Goal: Task Accomplishment & Management: Use online tool/utility

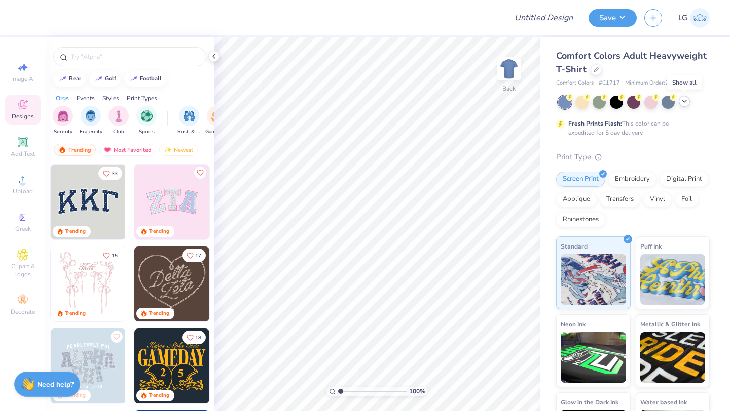
click at [681, 101] on icon at bounding box center [684, 101] width 8 height 8
click at [591, 71] on div at bounding box center [595, 68] width 11 height 11
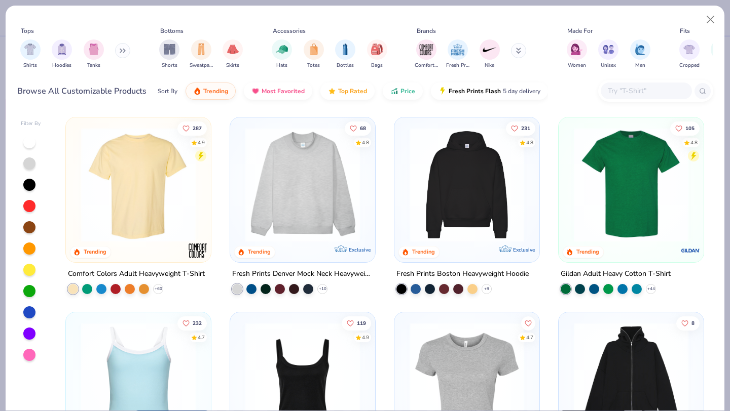
click at [640, 97] on div at bounding box center [646, 91] width 91 height 17
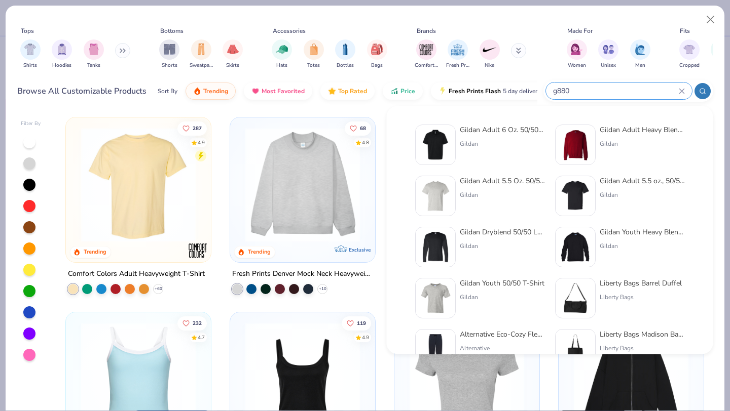
type input "g880"
click at [484, 138] on div "Gildan Adult 6 Oz. 50/50 Jersey Polo Gildan" at bounding box center [502, 145] width 85 height 41
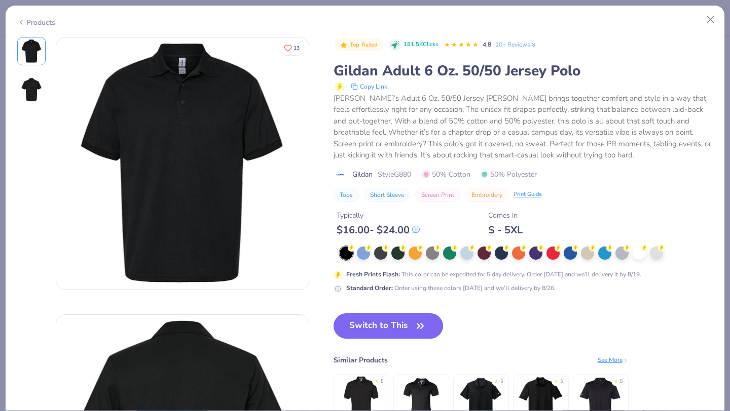
click at [389, 331] on button "Switch to This" at bounding box center [388, 326] width 110 height 25
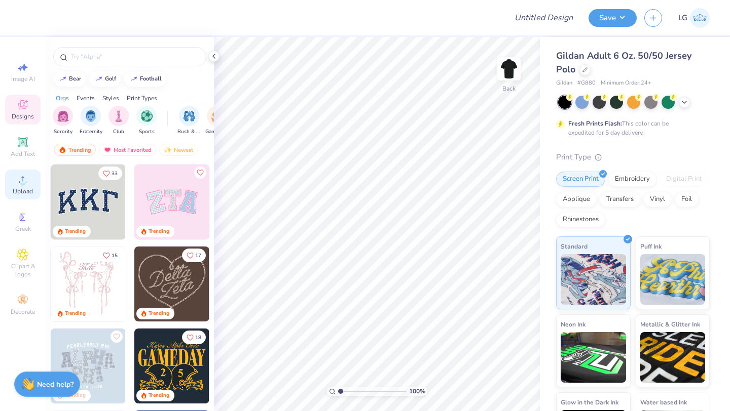
click at [22, 171] on div "Upload" at bounding box center [22, 185] width 35 height 30
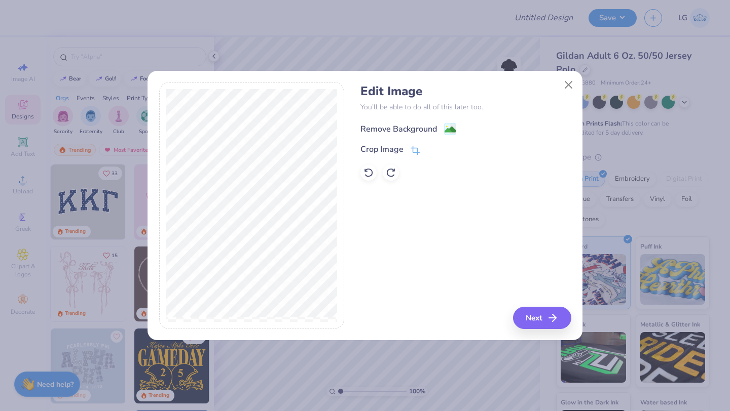
click at [407, 132] on div "Remove Background" at bounding box center [398, 129] width 77 height 12
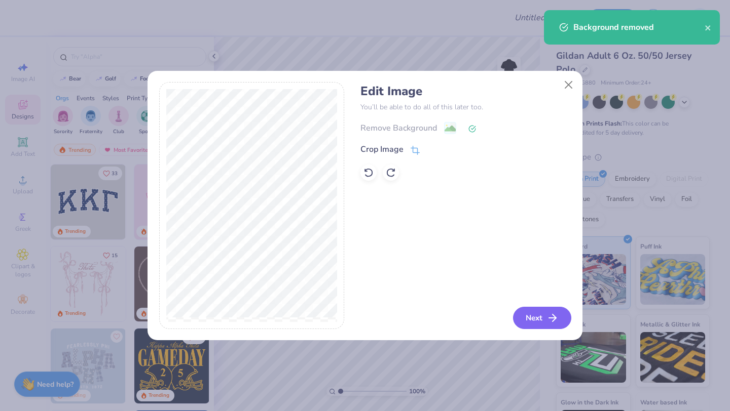
click at [538, 314] on button "Next" at bounding box center [542, 318] width 58 height 22
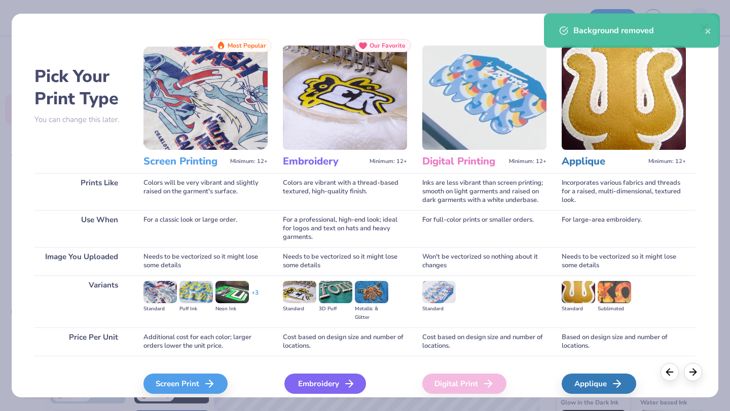
click at [297, 384] on div "Embroidery" at bounding box center [325, 384] width 82 height 20
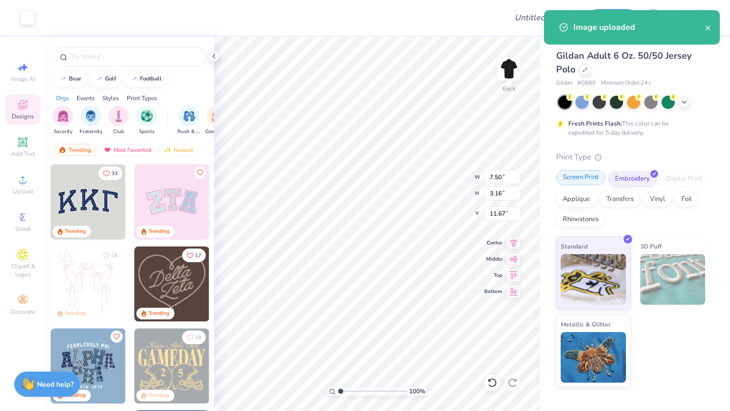
click at [578, 182] on div "Screen Print" at bounding box center [580, 177] width 49 height 15
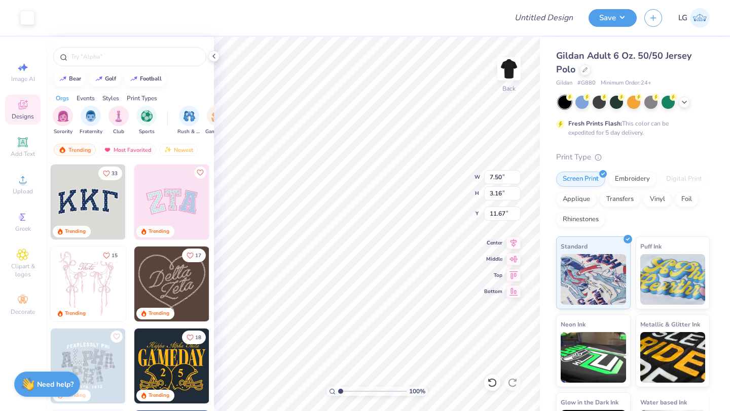
type input "3.42"
type input "1.44"
type input "3.00"
click at [683, 100] on polyline at bounding box center [684, 101] width 4 height 2
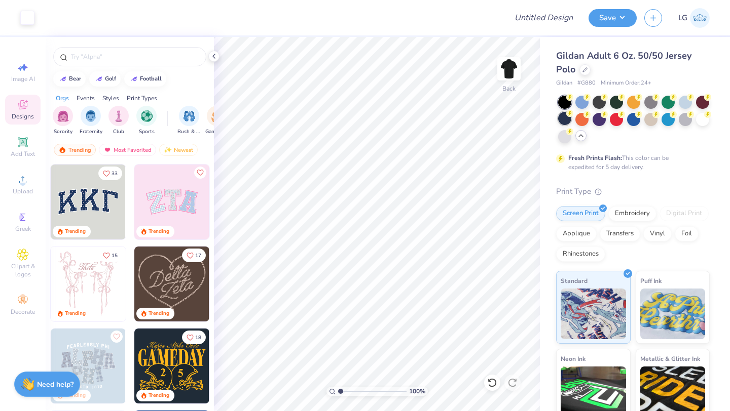
click at [566, 117] on icon at bounding box center [569, 113] width 7 height 7
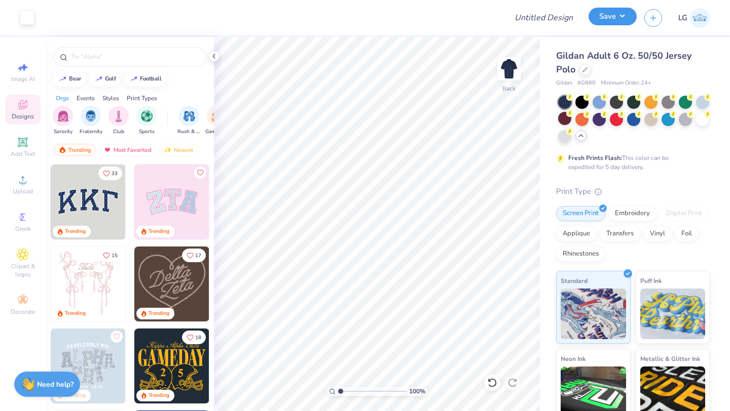
click at [602, 20] on button "Save" at bounding box center [612, 17] width 48 height 18
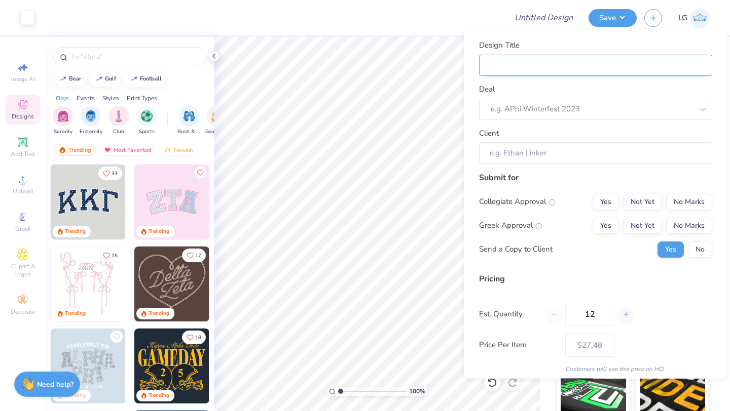
click at [666, 71] on input "Design Title" at bounding box center [595, 65] width 233 height 22
type input "G"
type input "GB"
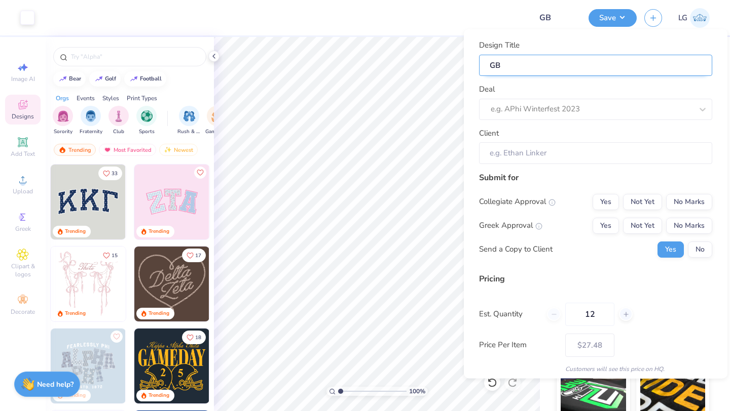
type input "GBA"
click at [567, 115] on div at bounding box center [592, 109] width 202 height 14
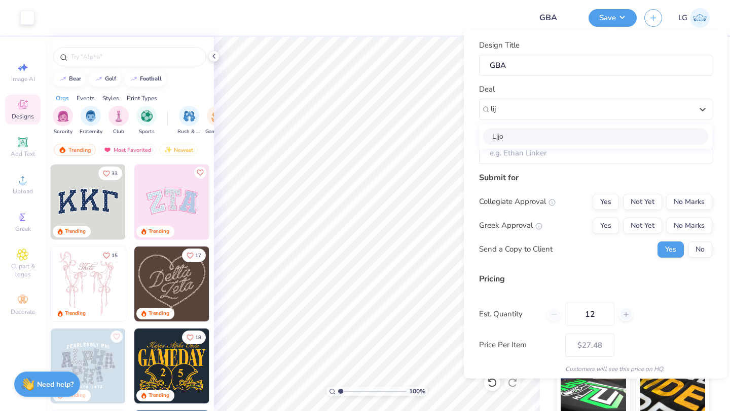
click at [545, 135] on div "Lijo" at bounding box center [595, 136] width 225 height 17
type input "lij"
type input "Lijo George"
click at [688, 201] on button "No Marks" at bounding box center [689, 202] width 46 height 16
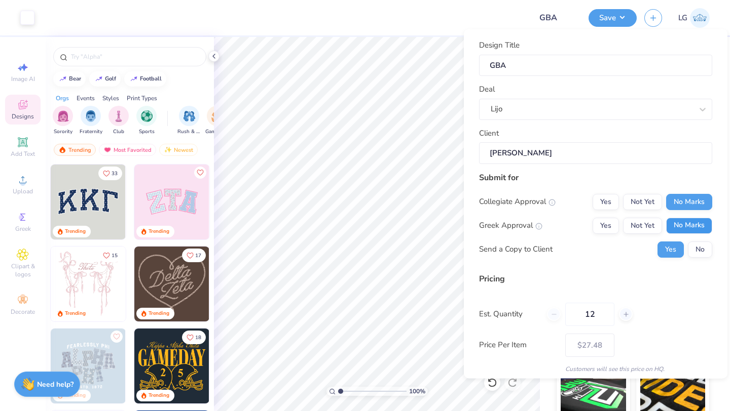
click at [690, 225] on button "No Marks" at bounding box center [689, 225] width 46 height 16
click at [699, 247] on button "No" at bounding box center [700, 249] width 24 height 16
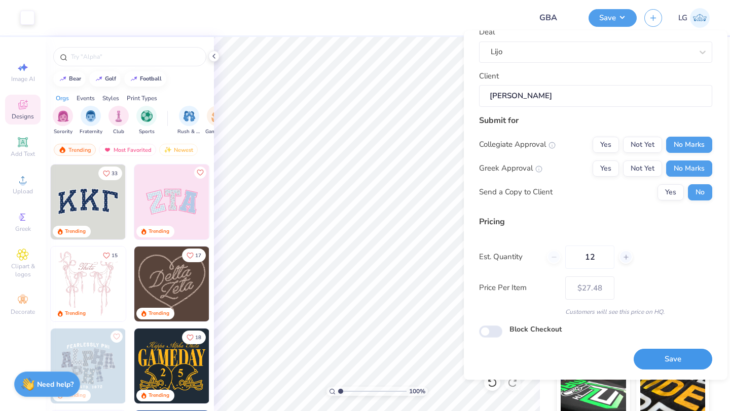
click at [660, 369] on button "Save" at bounding box center [672, 360] width 79 height 21
type input "$27.48"
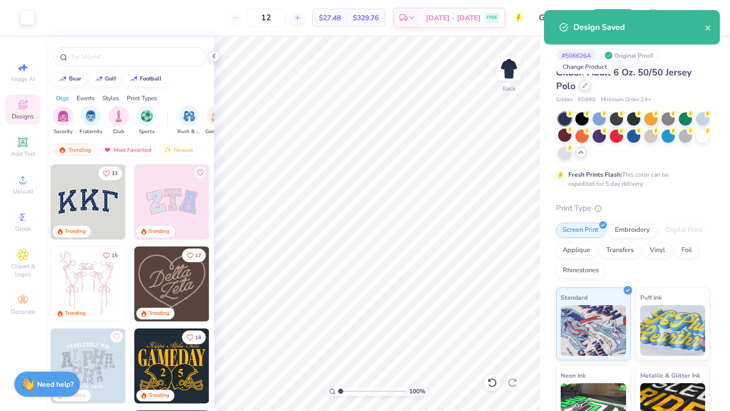
click at [586, 85] on icon at bounding box center [584, 85] width 5 height 5
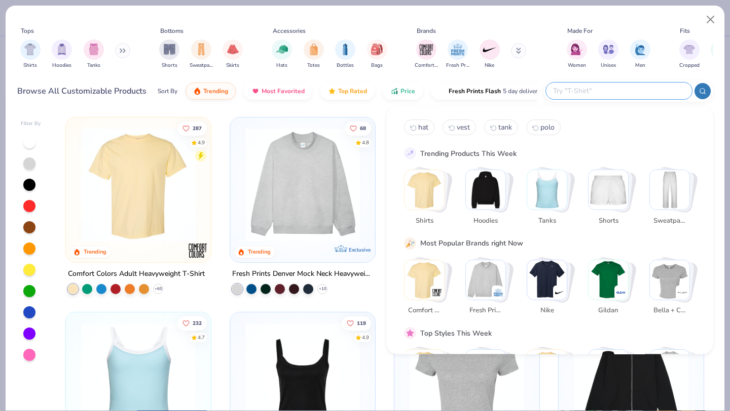
click at [635, 88] on input "text" at bounding box center [618, 91] width 133 height 12
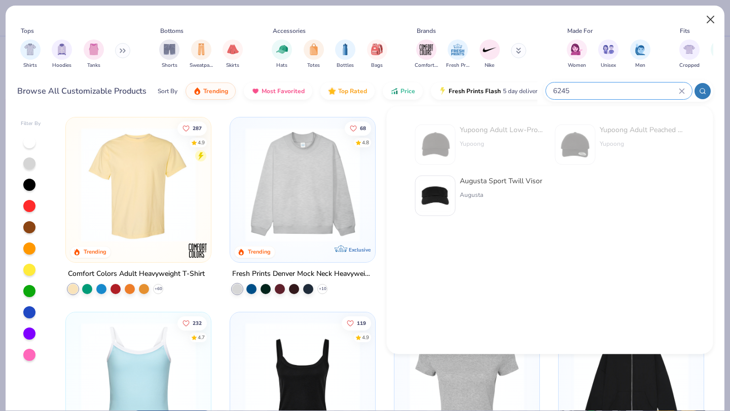
type input "6245"
click at [708, 23] on button "Close" at bounding box center [710, 19] width 19 height 19
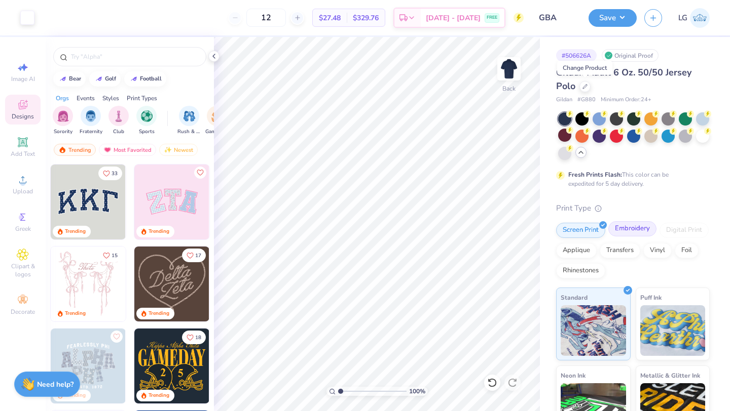
click at [631, 230] on div "Embroidery" at bounding box center [632, 228] width 48 height 15
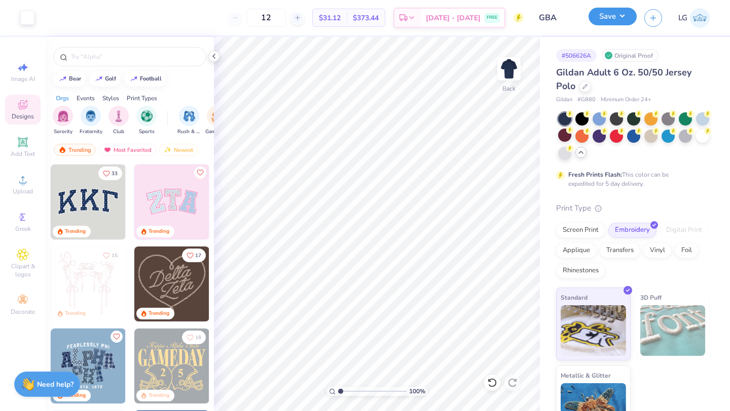
click at [608, 15] on button "Save" at bounding box center [612, 17] width 48 height 18
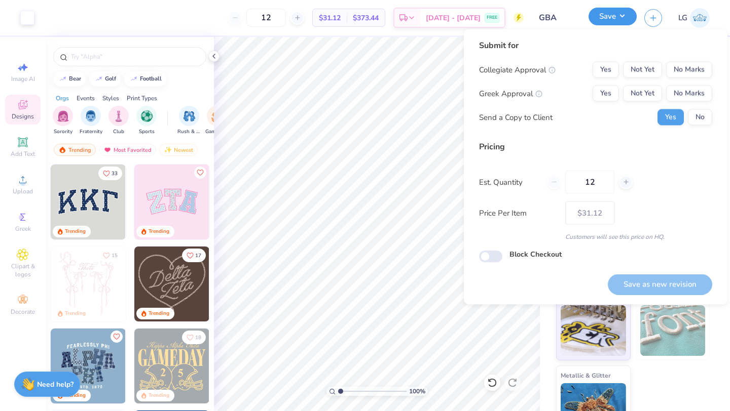
click at [608, 15] on button "Save" at bounding box center [612, 17] width 48 height 18
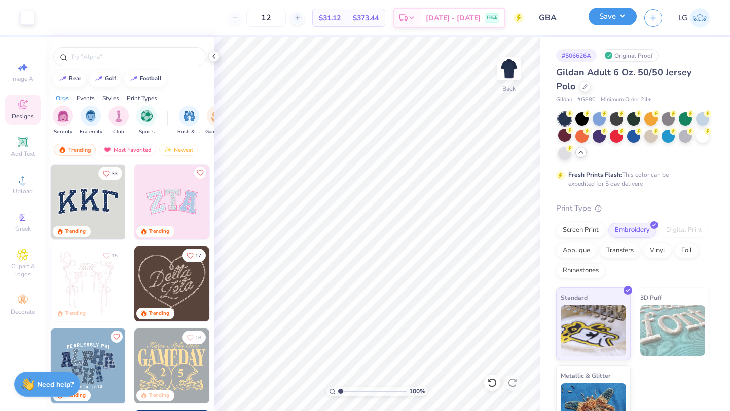
click at [608, 14] on button "Save" at bounding box center [612, 17] width 48 height 18
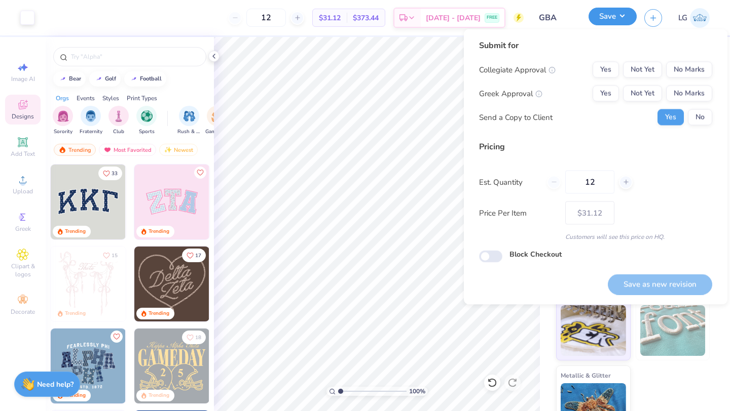
click at [597, 16] on button "Save" at bounding box center [612, 17] width 48 height 18
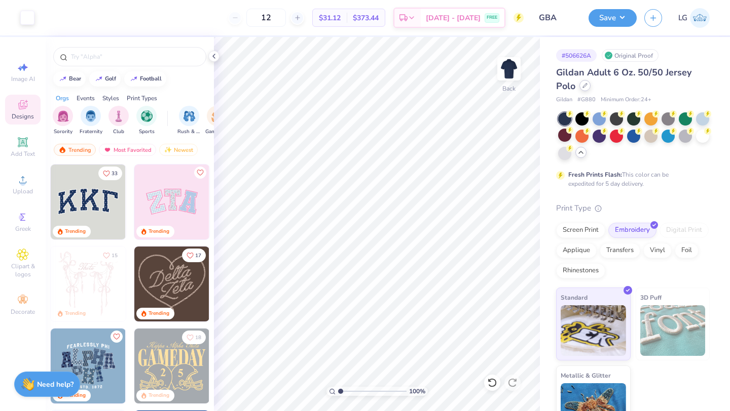
click at [585, 84] on icon at bounding box center [584, 85] width 5 height 5
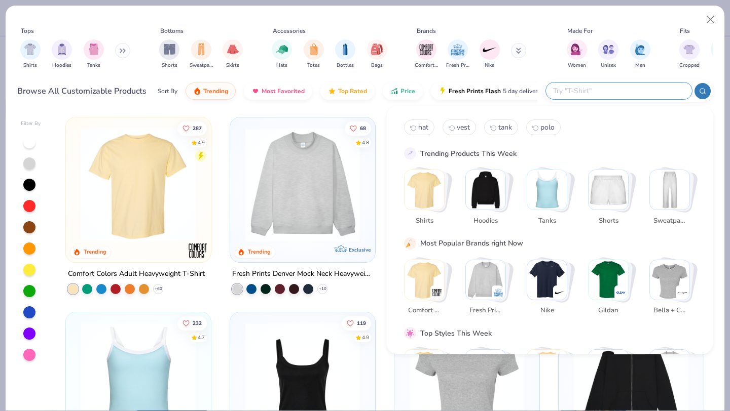
click at [652, 88] on input "text" at bounding box center [618, 91] width 133 height 12
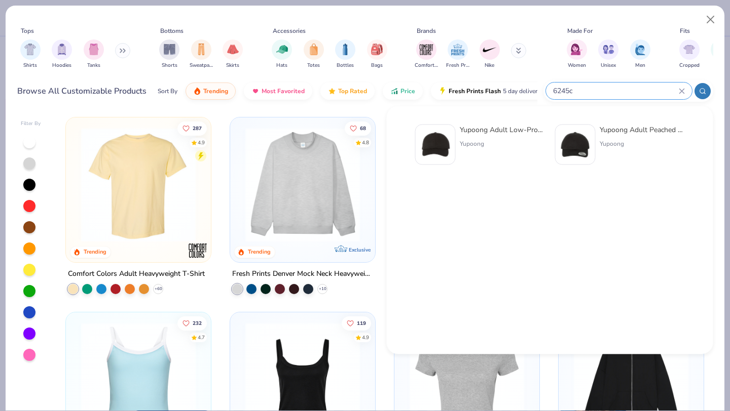
type input "6245c"
click at [489, 139] on div "Yupoong" at bounding box center [502, 143] width 85 height 9
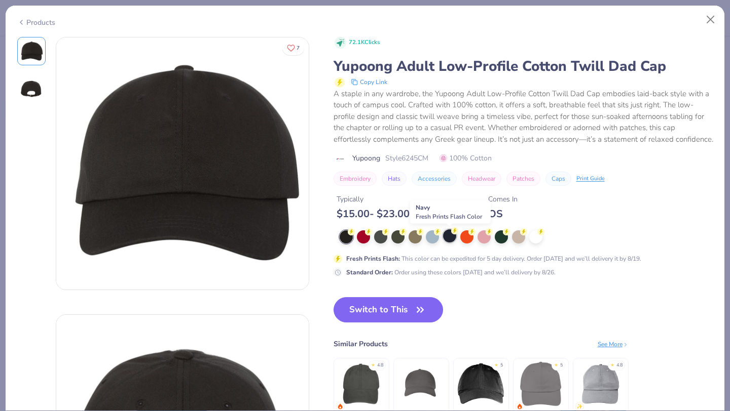
click at [449, 238] on div at bounding box center [449, 236] width 13 height 13
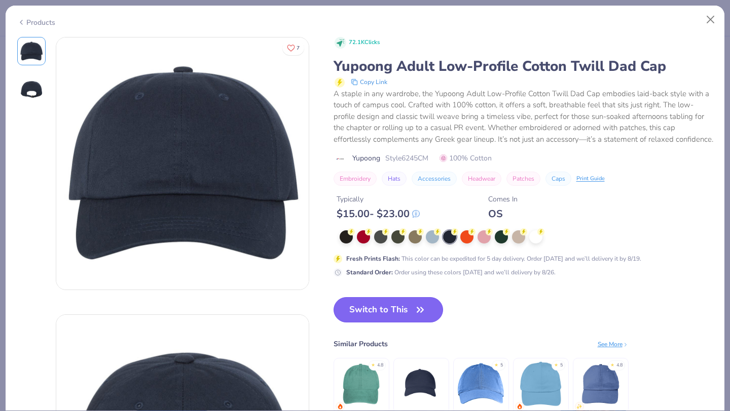
click at [365, 310] on button "Switch to This" at bounding box center [388, 309] width 110 height 25
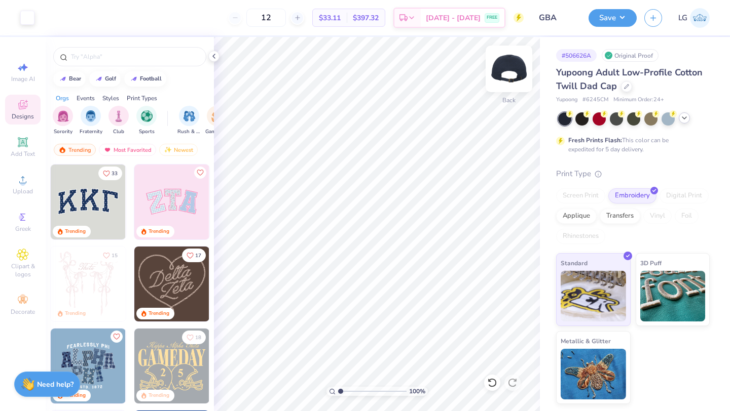
click at [503, 65] on img at bounding box center [509, 69] width 41 height 41
click at [20, 155] on span "Add Text" at bounding box center [23, 154] width 24 height 8
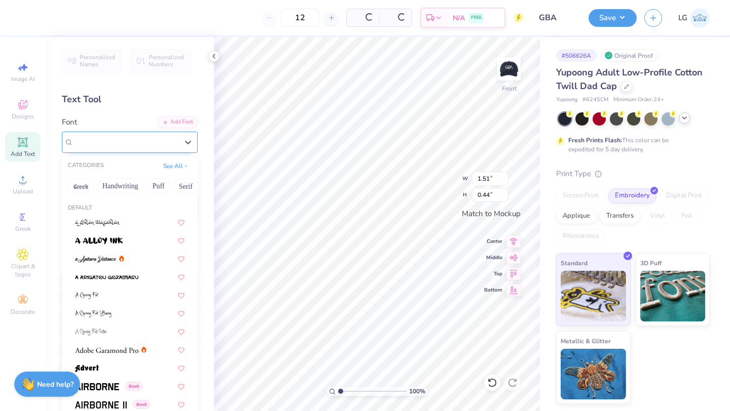
click at [160, 137] on div "Super Dream" at bounding box center [125, 142] width 106 height 16
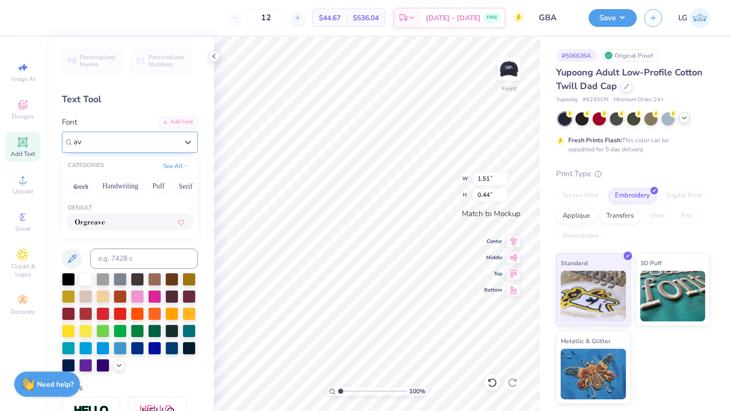
type input "a"
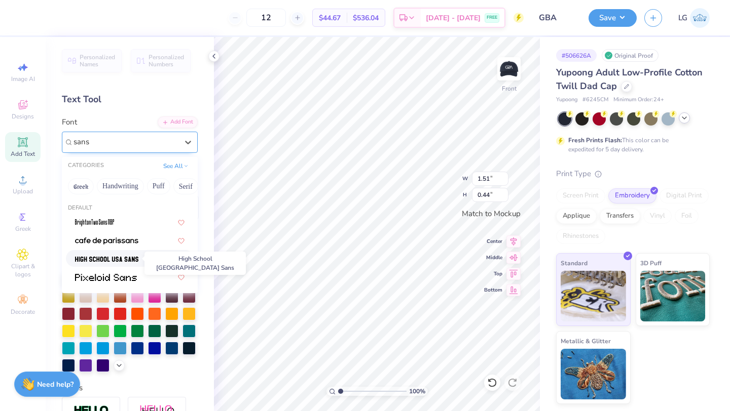
click at [96, 257] on img at bounding box center [106, 259] width 63 height 7
type input "sans"
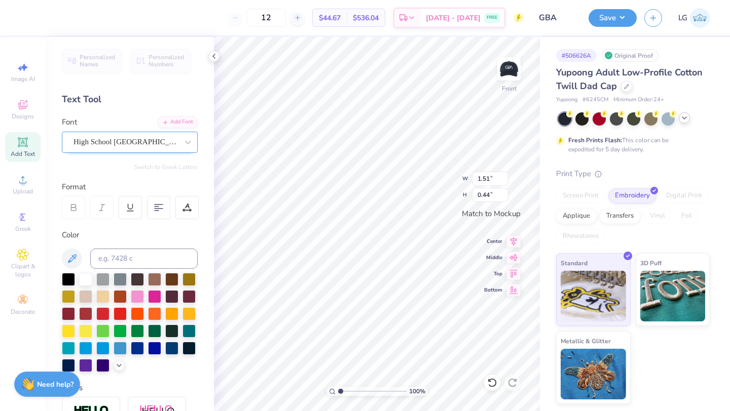
type input "1.29"
type input "0.49"
type textarea "T"
type textarea "The George Washington University School of Business"
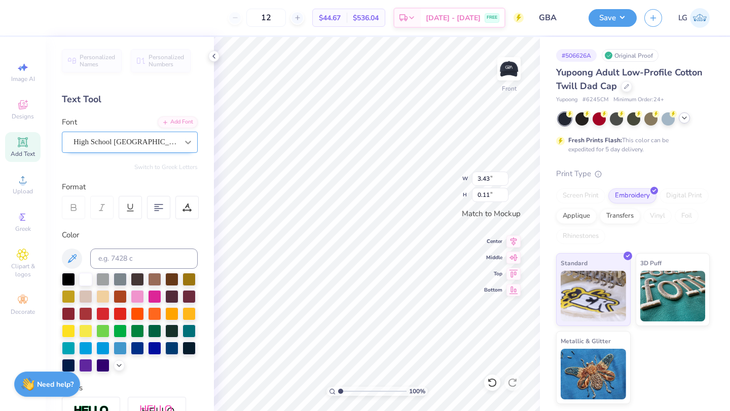
click at [185, 137] on icon at bounding box center [188, 142] width 10 height 10
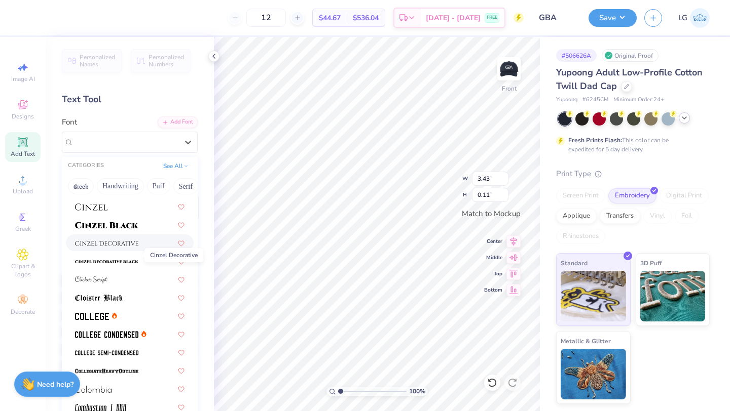
scroll to position [1228, 0]
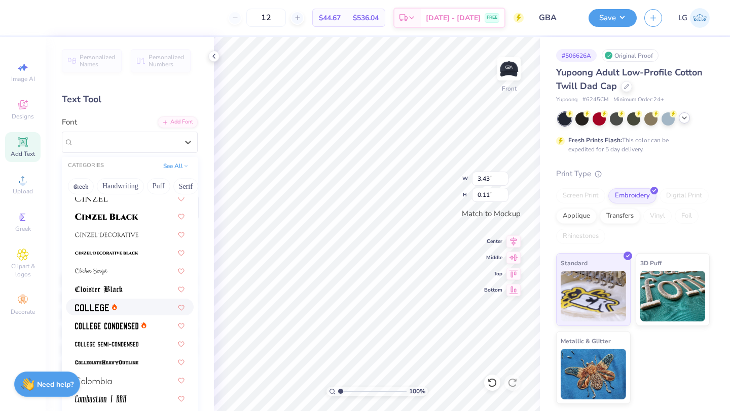
click at [103, 310] on img at bounding box center [92, 308] width 34 height 7
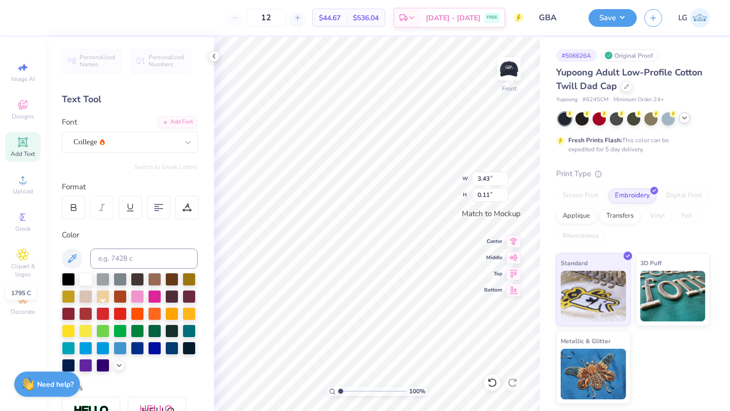
type input "3.20"
type input "0.09"
click at [128, 142] on div "College" at bounding box center [125, 142] width 106 height 16
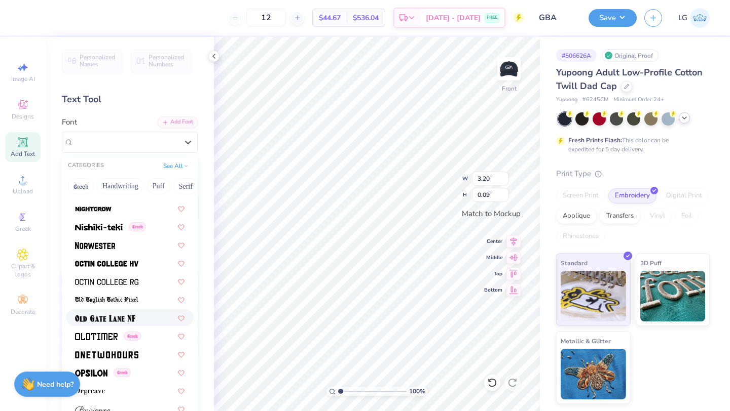
scroll to position [3935, 0]
click at [102, 264] on img at bounding box center [106, 264] width 63 height 7
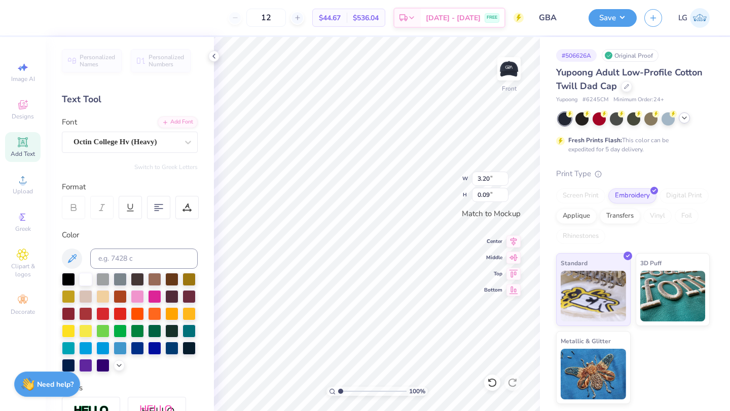
type input "3.42"
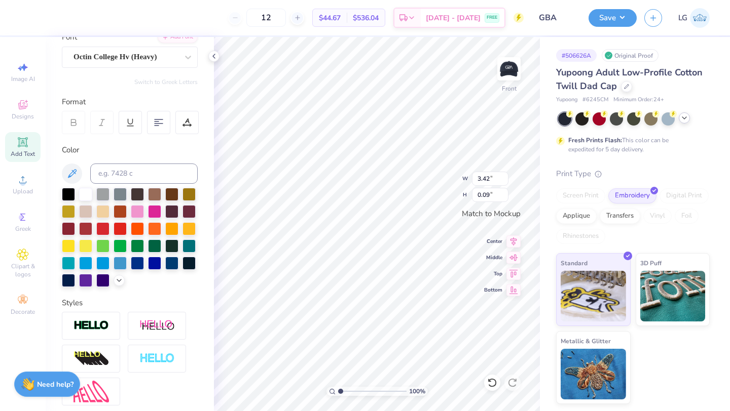
scroll to position [177, 0]
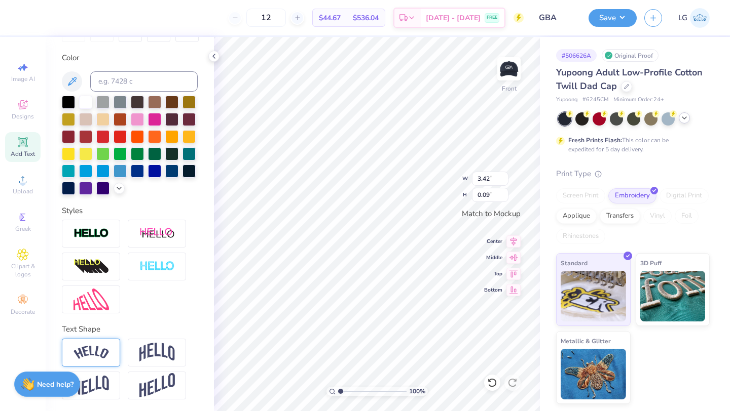
click at [102, 348] on img at bounding box center [90, 353] width 35 height 14
type input "3.43"
type input "0.57"
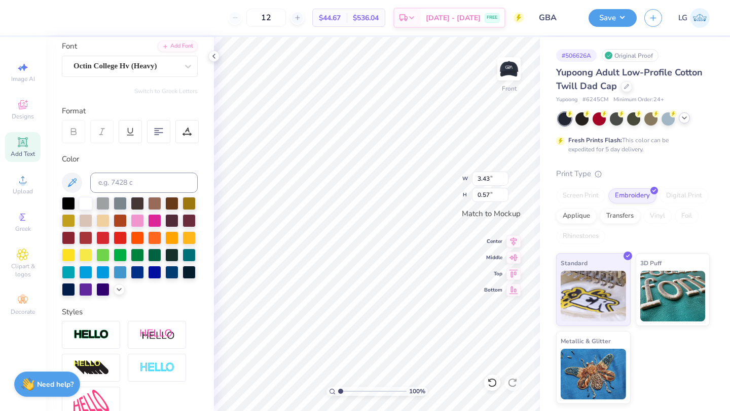
scroll to position [0, 0]
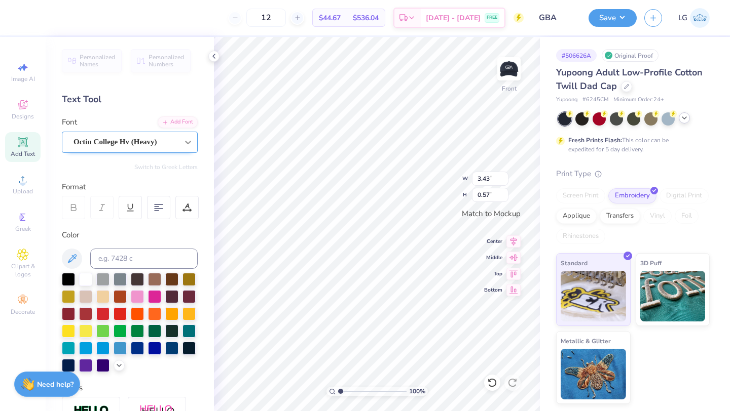
click at [186, 142] on icon at bounding box center [188, 143] width 6 height 4
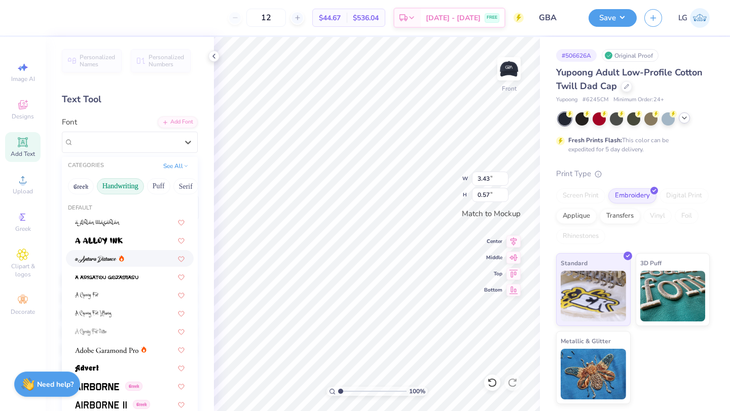
click at [108, 188] on button "Handwriting" at bounding box center [120, 186] width 47 height 16
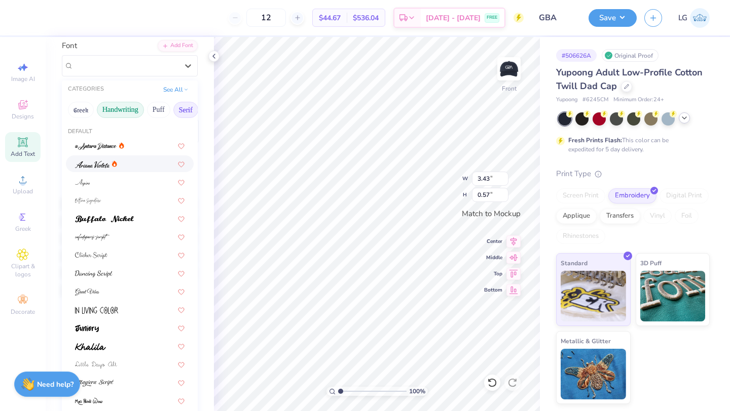
click at [178, 108] on button "Serif" at bounding box center [185, 110] width 25 height 16
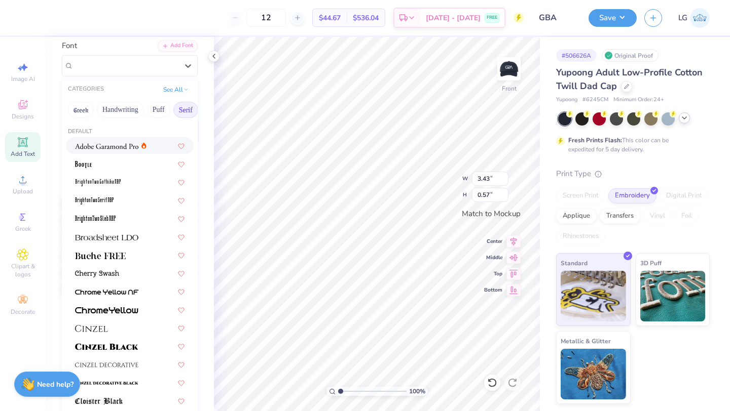
click at [94, 145] on img at bounding box center [106, 146] width 63 height 7
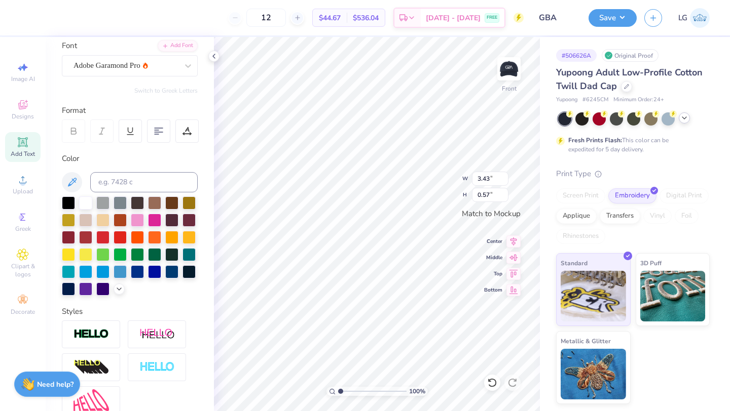
type input "2.82"
type input "0.48"
type input "3.38"
type input "0.58"
click at [174, 67] on div "Adobe Garamond Pro" at bounding box center [125, 66] width 106 height 16
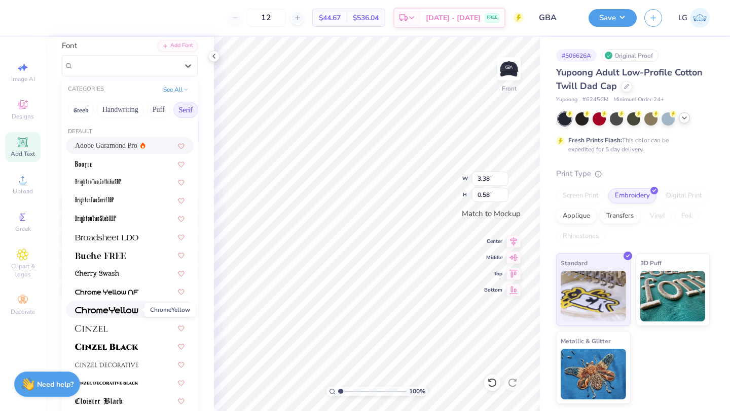
click at [111, 307] on img at bounding box center [106, 310] width 63 height 7
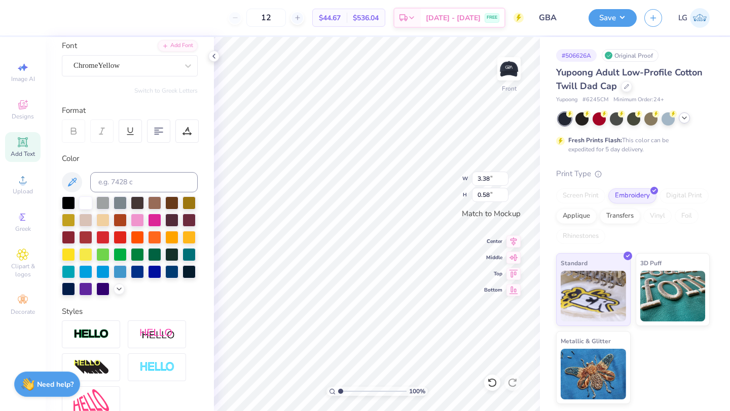
type input "3.43"
type input "0.57"
click at [179, 64] on div at bounding box center [188, 66] width 18 height 18
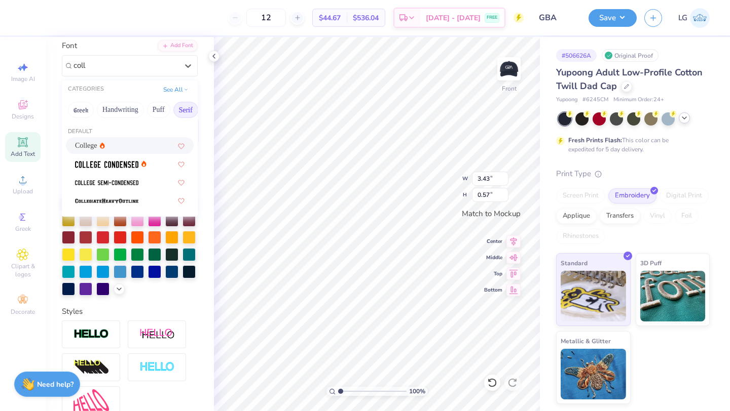
click at [123, 145] on div "College" at bounding box center [129, 145] width 109 height 11
type input "coll"
type input "3.10"
type input "0.52"
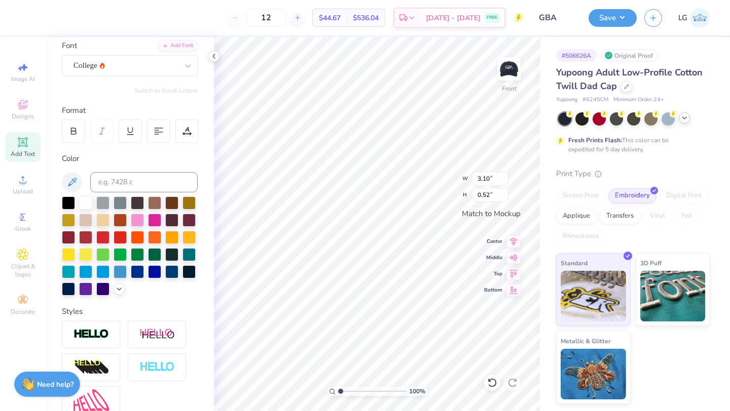
type input "3.40"
type input "0.57"
click at [612, 13] on button "Save" at bounding box center [612, 17] width 48 height 18
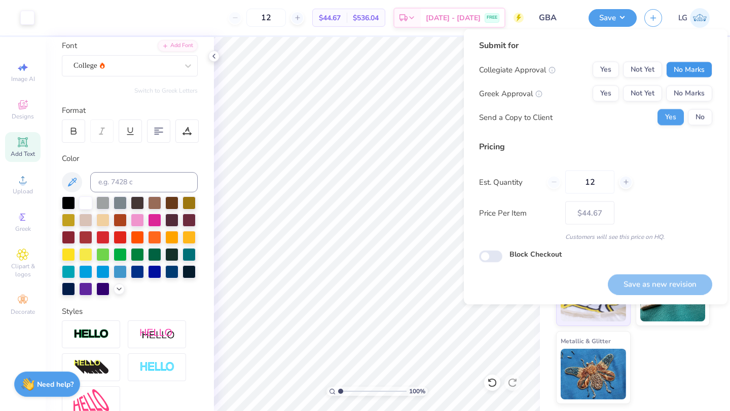
click at [700, 69] on button "No Marks" at bounding box center [689, 70] width 46 height 16
click at [700, 100] on button "No Marks" at bounding box center [689, 94] width 46 height 16
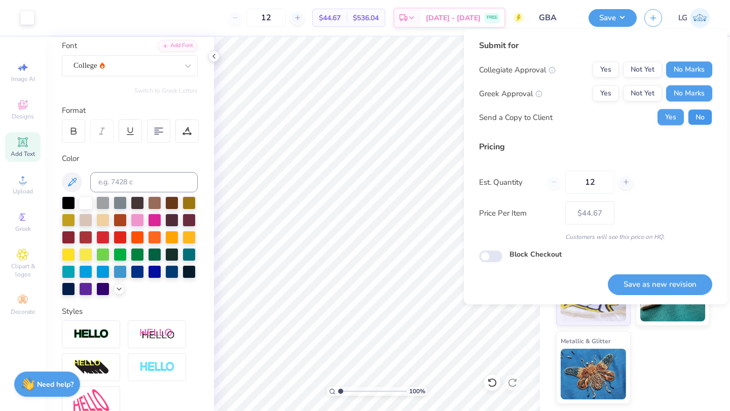
click at [708, 124] on button "No" at bounding box center [700, 117] width 24 height 16
click at [670, 285] on button "Save as new revision" at bounding box center [660, 284] width 104 height 21
type input "$44.67"
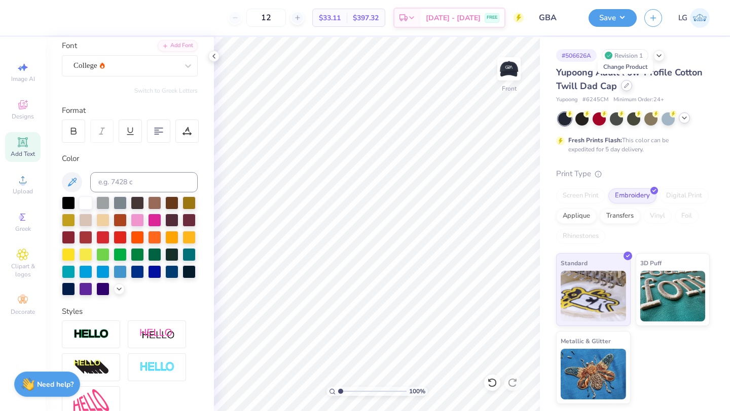
click at [624, 85] on icon at bounding box center [626, 85] width 5 height 5
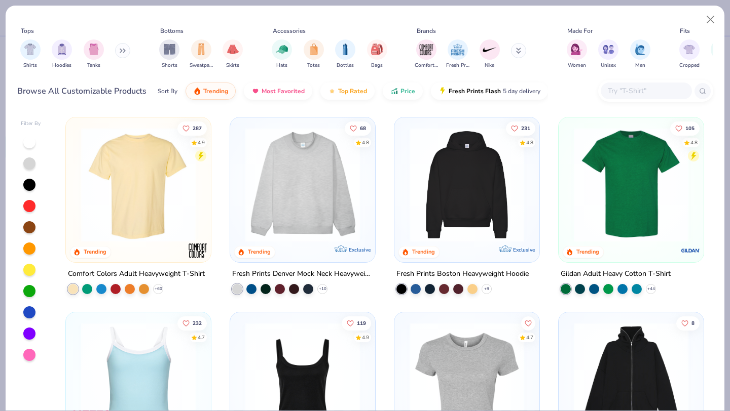
click at [139, 185] on img at bounding box center [138, 185] width 125 height 115
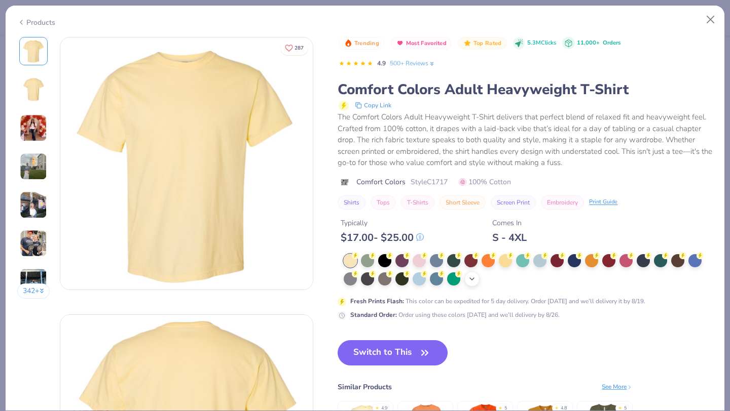
click at [472, 279] on polyline at bounding box center [472, 279] width 4 height 2
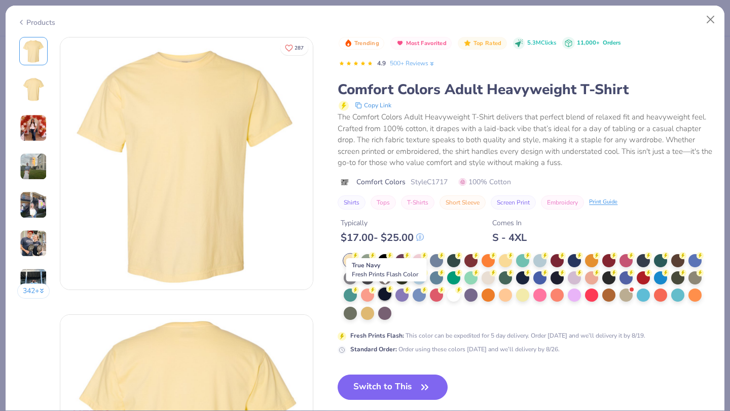
click at [386, 291] on div at bounding box center [384, 294] width 13 height 13
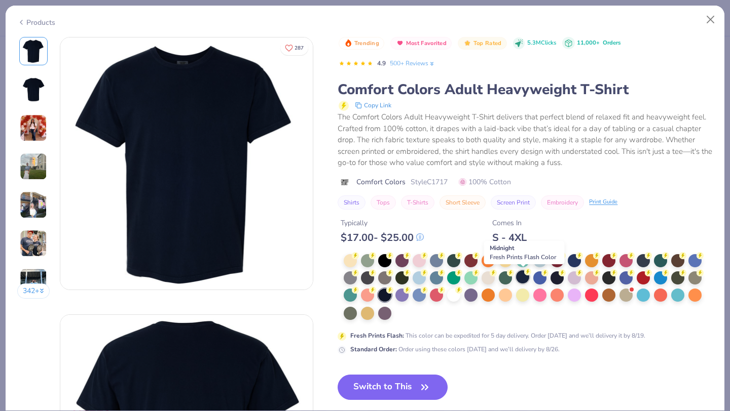
click at [526, 279] on div at bounding box center [522, 277] width 13 height 13
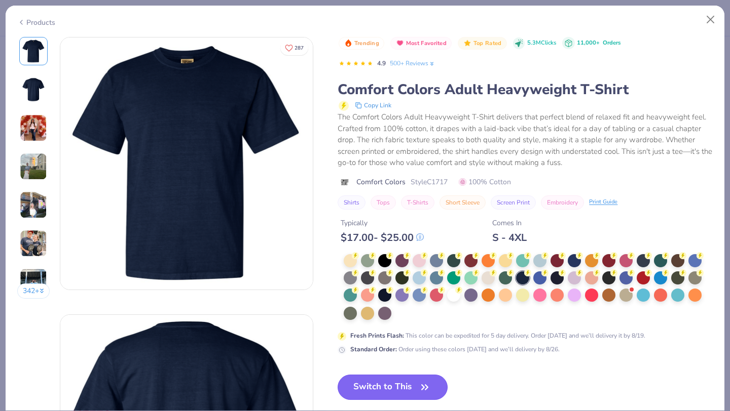
click at [385, 385] on button "Switch to This" at bounding box center [392, 387] width 110 height 25
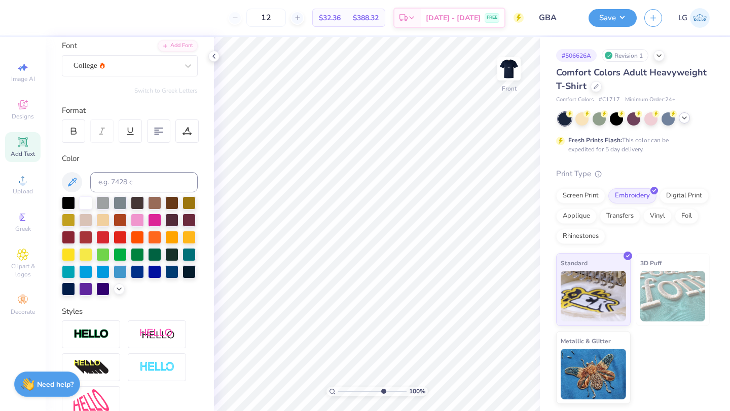
type input "7.18"
click at [382, 391] on input "range" at bounding box center [372, 391] width 68 height 9
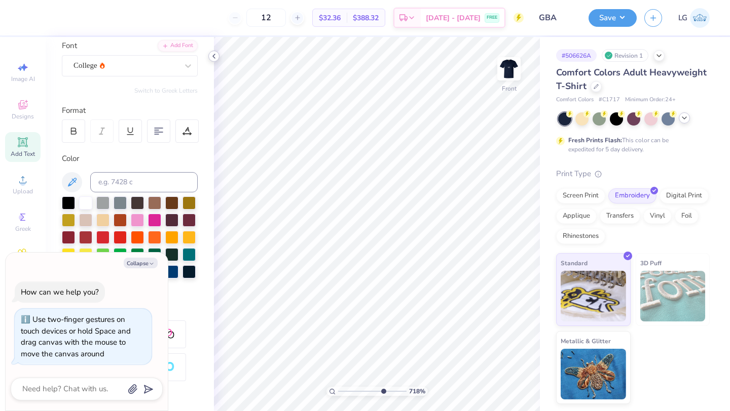
click at [215, 57] on icon at bounding box center [214, 56] width 8 height 8
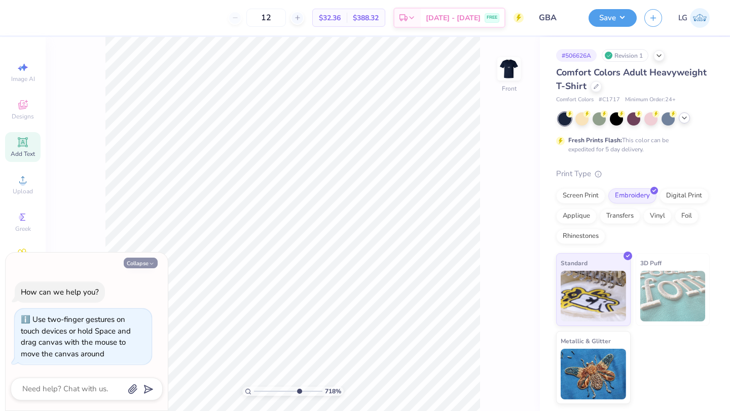
click at [141, 263] on button "Collapse" at bounding box center [141, 263] width 34 height 11
type textarea "x"
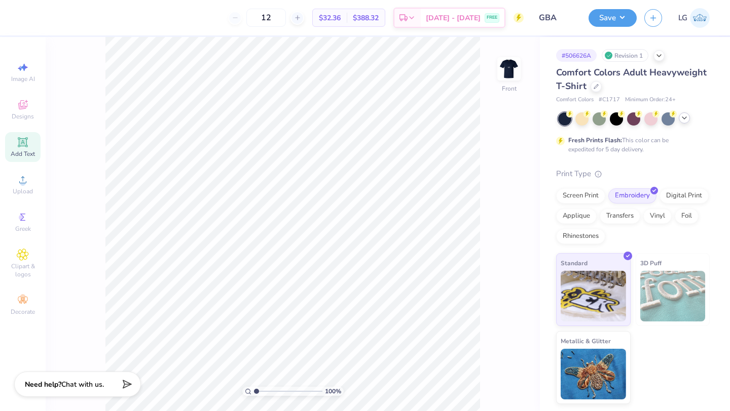
type input "1"
drag, startPoint x: 297, startPoint y: 390, endPoint x: 248, endPoint y: 391, distance: 49.7
click at [248, 391] on div "100 %" at bounding box center [292, 391] width 101 height 9
click at [507, 78] on img at bounding box center [509, 69] width 41 height 41
type input "3.00"
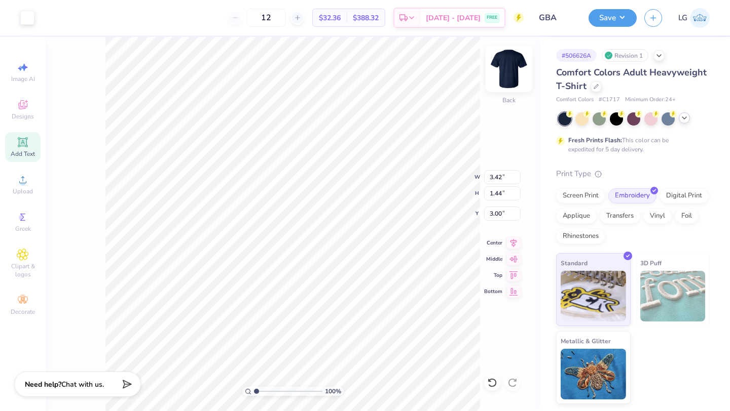
type input "6.46"
type input "2.72"
type input "3.29"
type input "1.38"
type input "3.00"
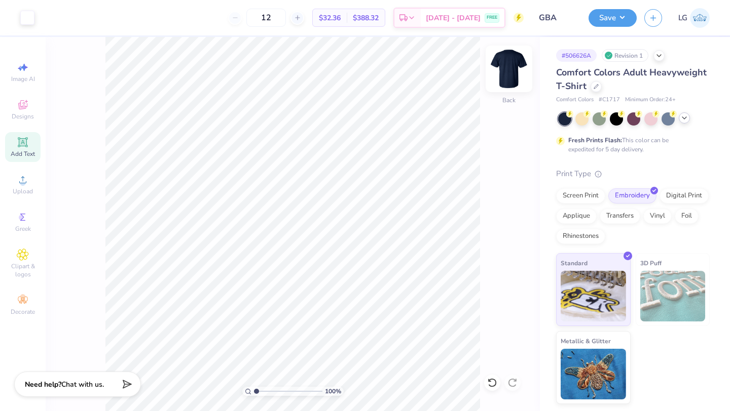
click at [520, 74] on div at bounding box center [508, 69] width 47 height 47
click at [512, 77] on img at bounding box center [509, 69] width 41 height 41
click at [512, 77] on img at bounding box center [509, 69] width 20 height 20
click at [21, 177] on icon at bounding box center [22, 179] width 7 height 7
click at [22, 136] on icon at bounding box center [23, 142] width 12 height 12
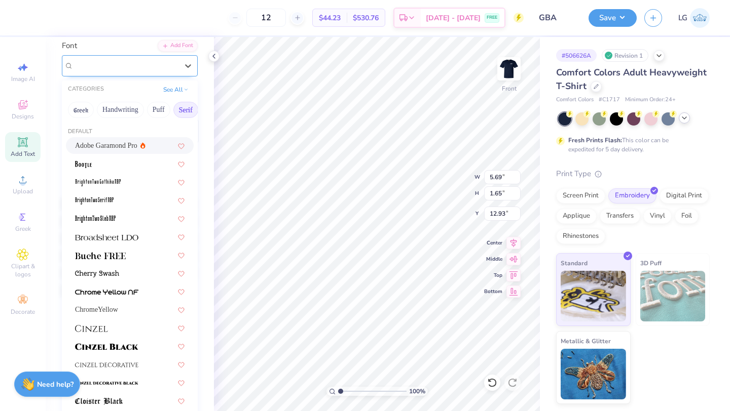
click at [159, 63] on div "Super Dream" at bounding box center [125, 66] width 106 height 16
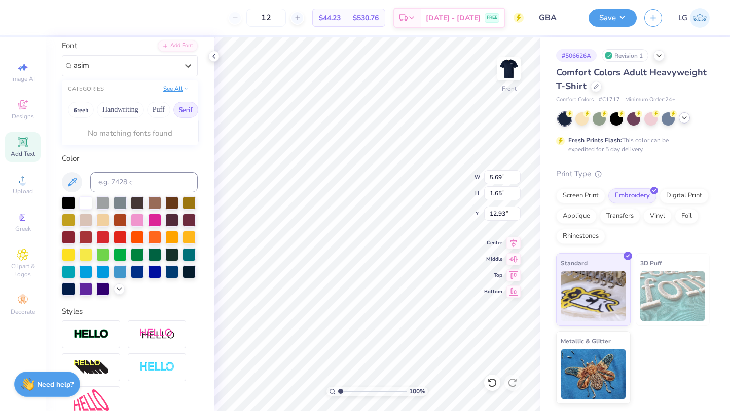
click at [175, 90] on button "See All" at bounding box center [175, 89] width 31 height 10
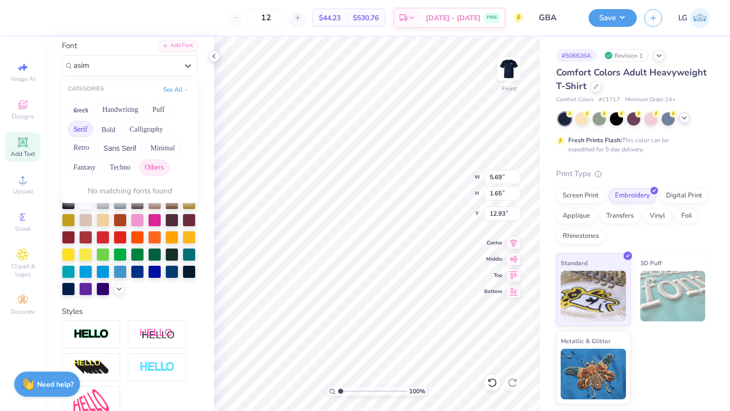
click at [151, 165] on button "Others" at bounding box center [154, 168] width 30 height 16
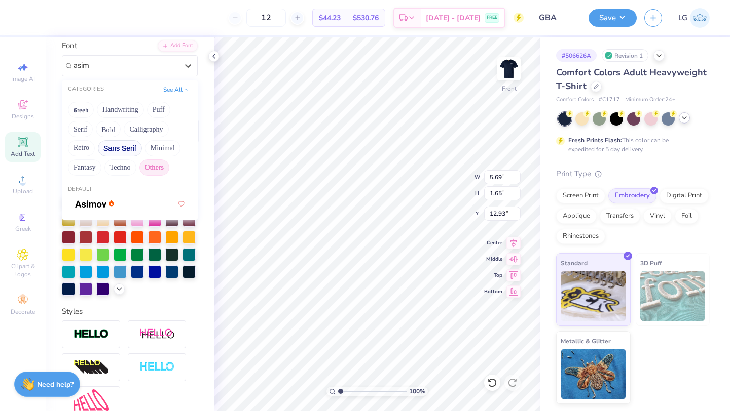
click at [119, 147] on button "Sans Serif" at bounding box center [120, 148] width 44 height 16
click at [115, 207] on div at bounding box center [129, 203] width 109 height 11
type input "asim"
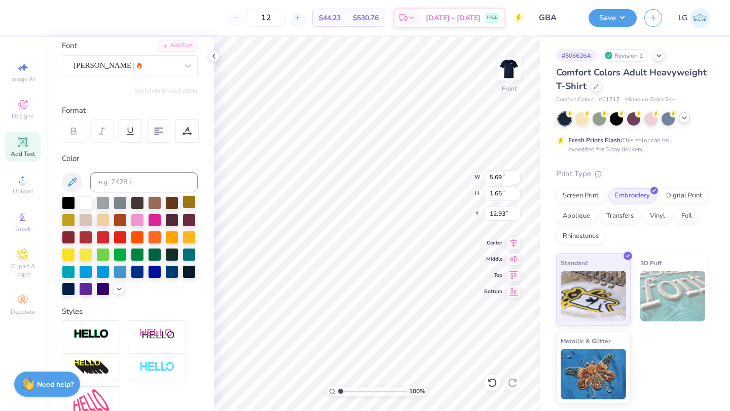
type input "5.63"
type input "1.67"
type input "12.91"
type textarea "T"
paste textarea ""People. Purpose. Progress" #GBA"
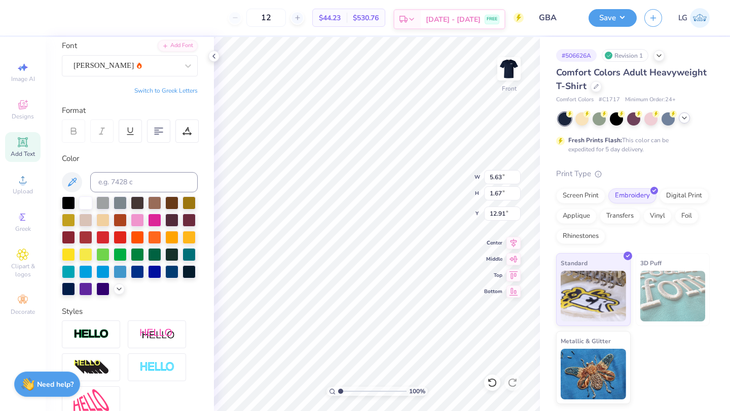
type textarea ""People. Purpose. Progress" #GBA"
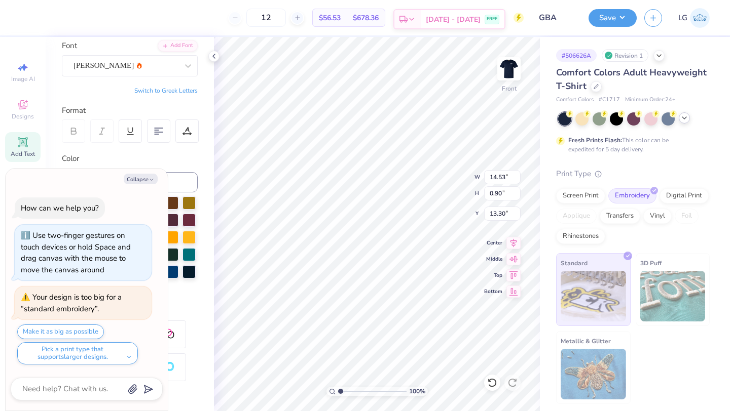
type textarea "x"
type input "3.00"
click at [610, 14] on button "Save" at bounding box center [612, 17] width 48 height 18
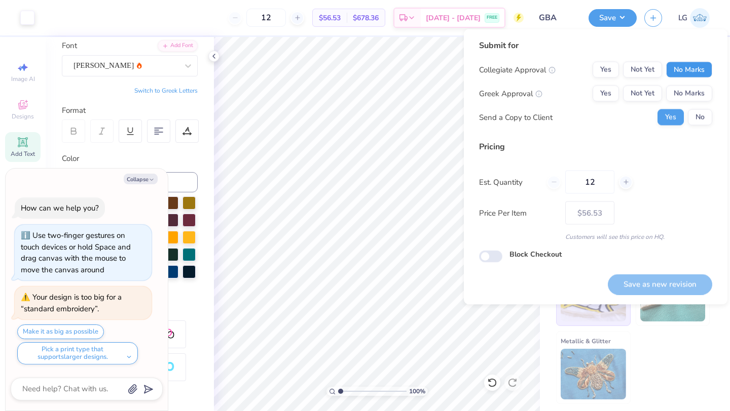
click at [686, 77] on button "No Marks" at bounding box center [689, 70] width 46 height 16
click at [686, 91] on button "No Marks" at bounding box center [689, 94] width 46 height 16
click at [696, 108] on div "Collegiate Approval Yes Not Yet No Marks Greek Approval Yes Not Yet No Marks Se…" at bounding box center [595, 94] width 233 height 64
click at [700, 121] on button "No" at bounding box center [700, 117] width 24 height 16
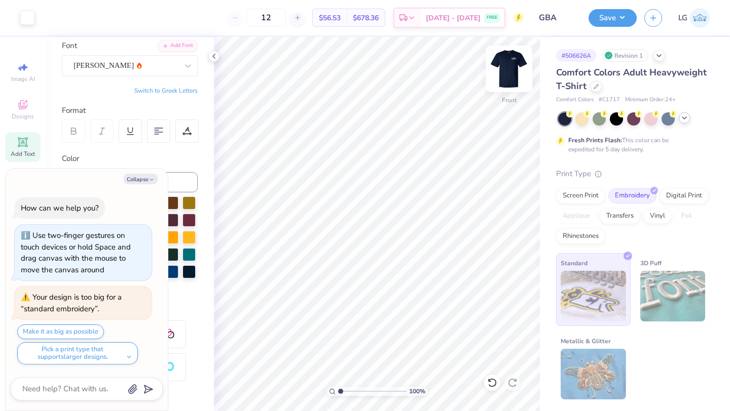
click at [508, 78] on img at bounding box center [509, 69] width 41 height 41
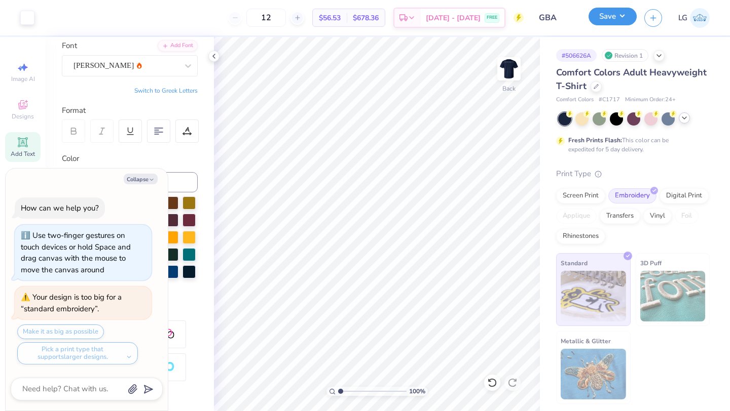
click at [605, 14] on button "Save" at bounding box center [612, 17] width 48 height 18
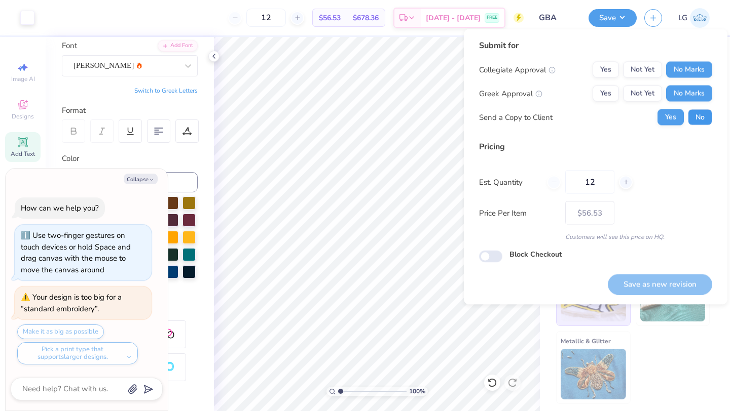
click at [697, 114] on button "No" at bounding box center [700, 117] width 24 height 16
click at [655, 289] on div "Save as new revision" at bounding box center [660, 284] width 104 height 21
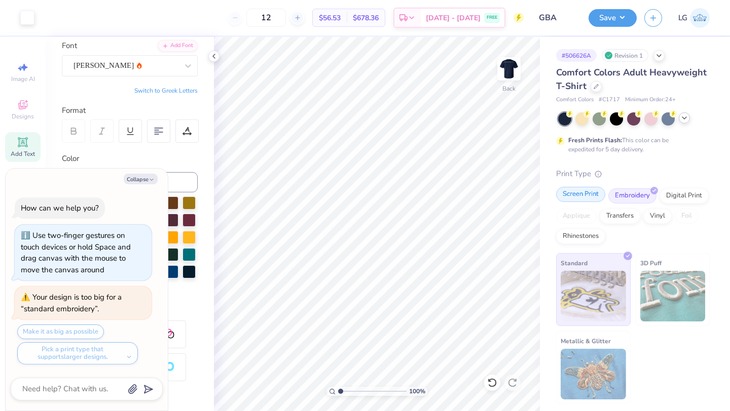
click at [589, 198] on div "Screen Print" at bounding box center [580, 194] width 49 height 15
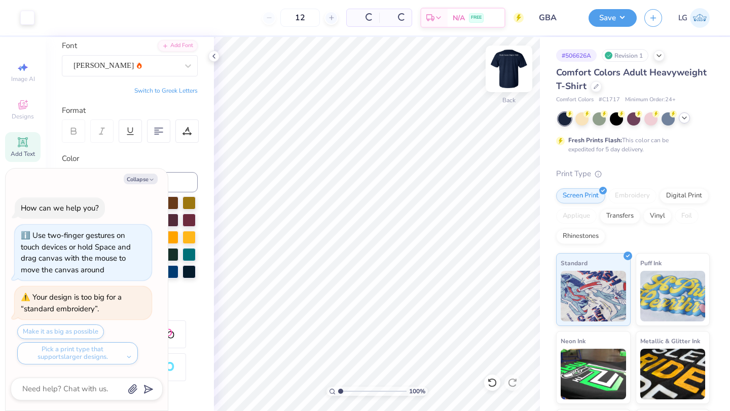
click at [516, 61] on img at bounding box center [509, 69] width 41 height 41
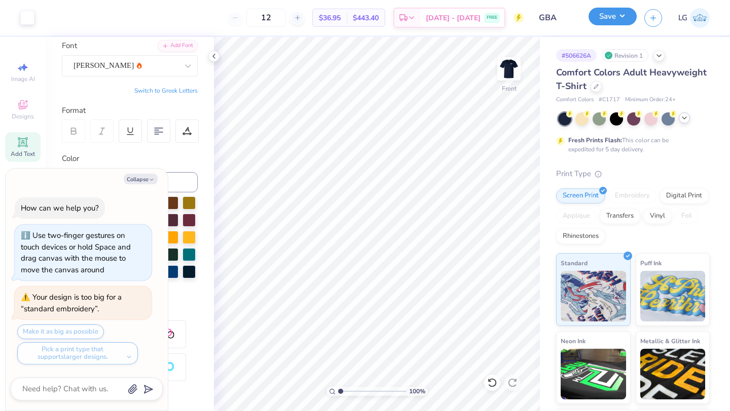
click at [606, 20] on button "Save" at bounding box center [612, 17] width 48 height 18
type textarea "x"
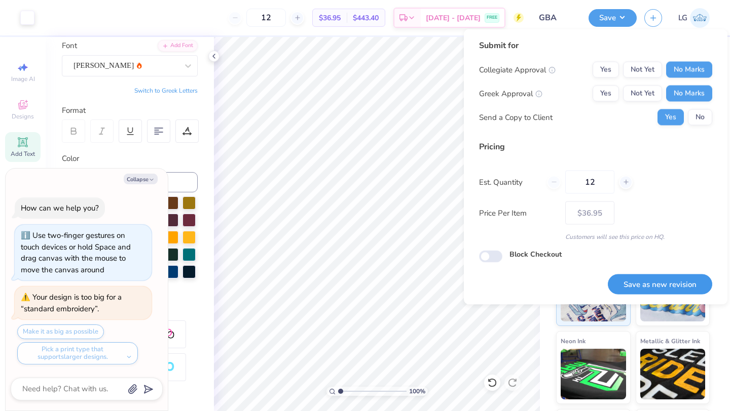
click at [664, 284] on button "Save as new revision" at bounding box center [660, 284] width 104 height 21
type input "$36.95"
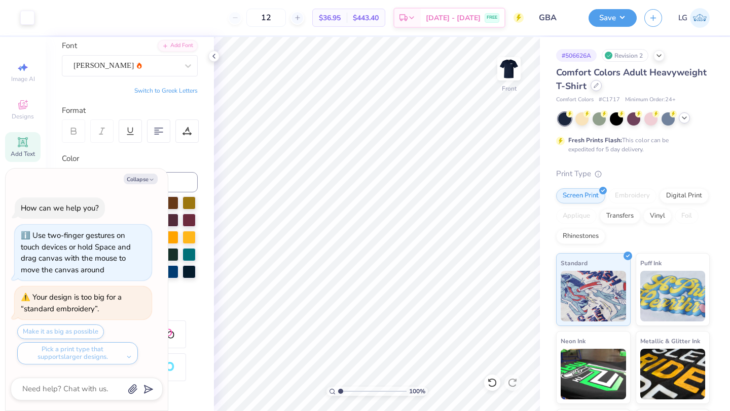
click at [596, 85] on icon at bounding box center [595, 85] width 5 height 5
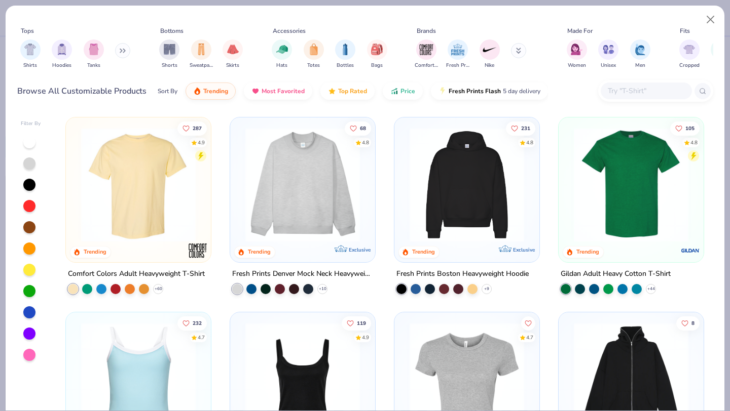
type textarea "x"
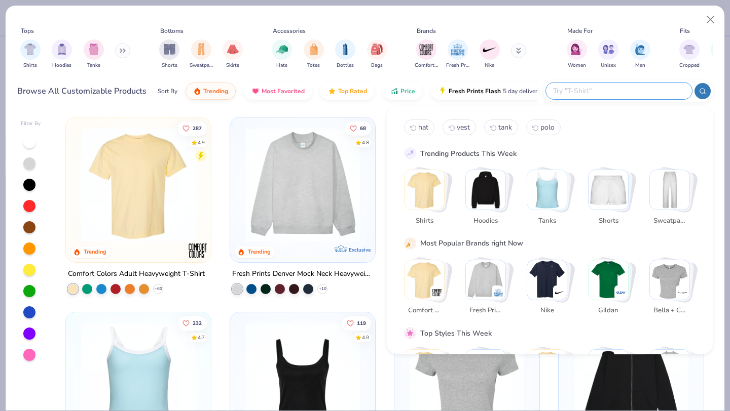
click at [637, 94] on input "text" at bounding box center [618, 91] width 133 height 12
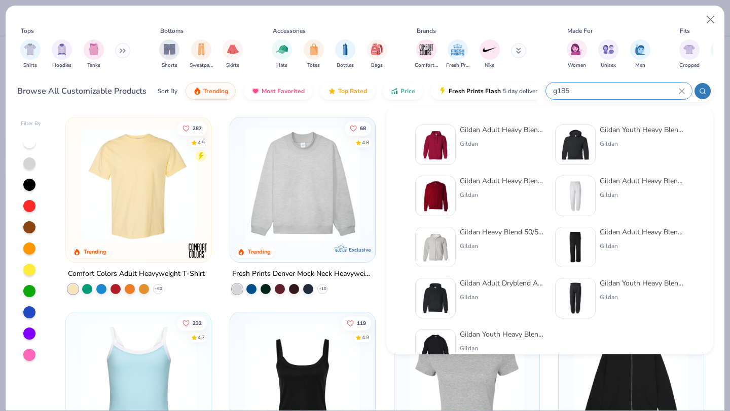
type input "g185"
click at [441, 144] on img at bounding box center [435, 144] width 31 height 31
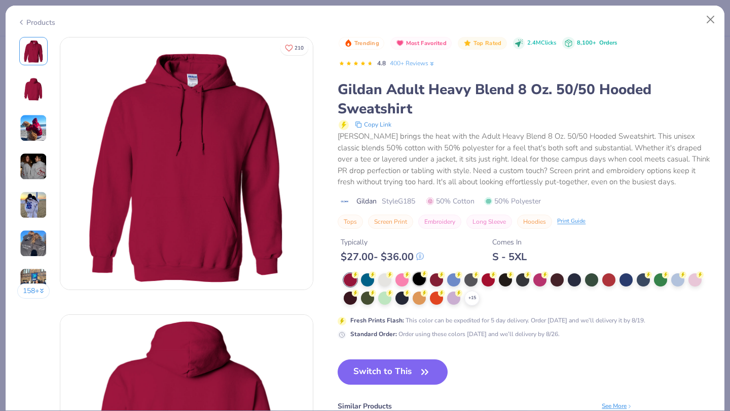
click at [421, 280] on div at bounding box center [418, 279] width 13 height 13
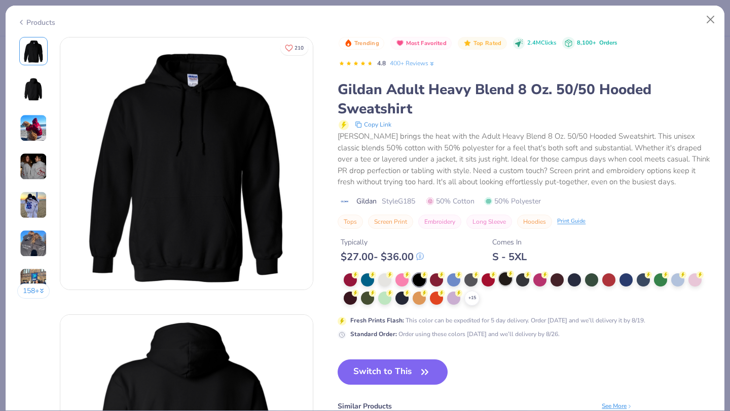
click at [501, 283] on div at bounding box center [505, 279] width 13 height 13
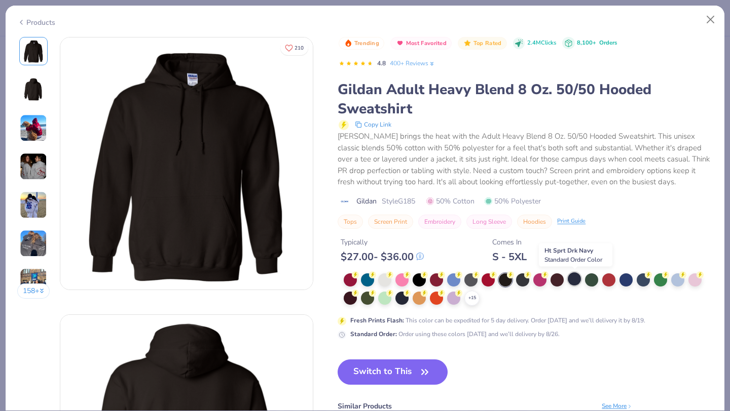
click at [573, 282] on div at bounding box center [574, 279] width 13 height 13
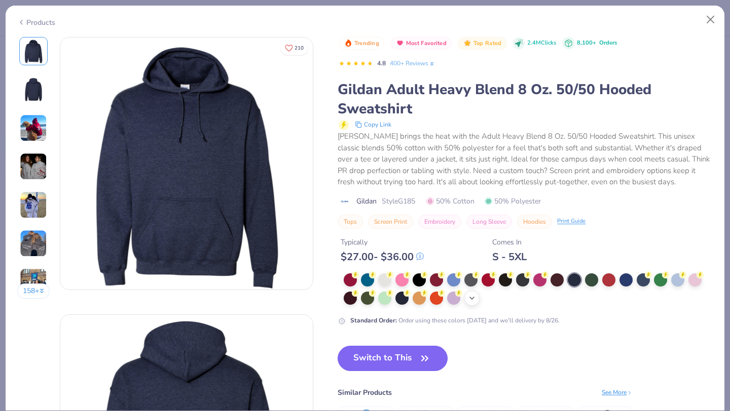
click at [473, 298] on icon at bounding box center [472, 298] width 8 height 8
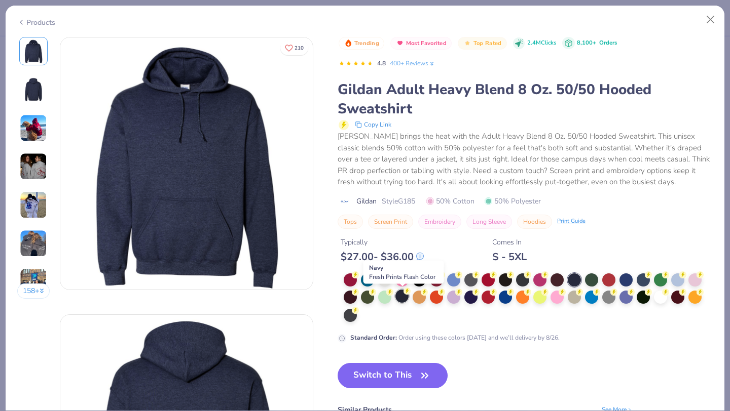
click at [399, 301] on div at bounding box center [401, 296] width 13 height 13
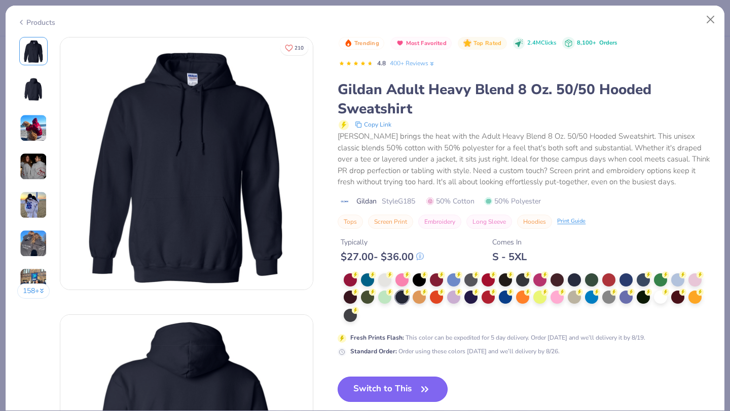
click at [365, 380] on button "Switch to This" at bounding box center [392, 389] width 110 height 25
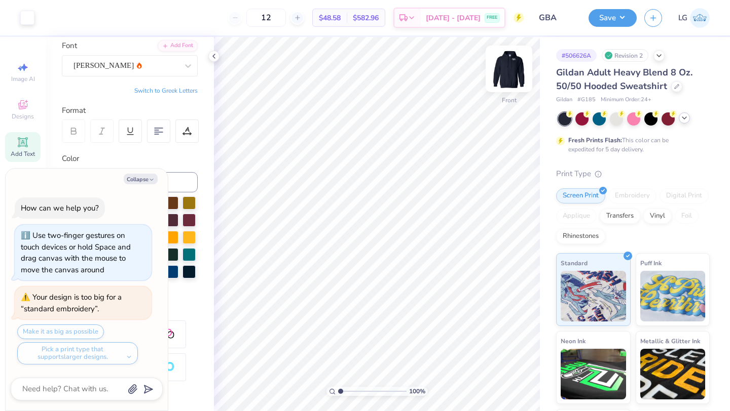
click at [506, 72] on img at bounding box center [509, 69] width 41 height 41
type textarea "x"
type input "3.00"
click at [505, 74] on img at bounding box center [509, 69] width 41 height 41
type textarea "x"
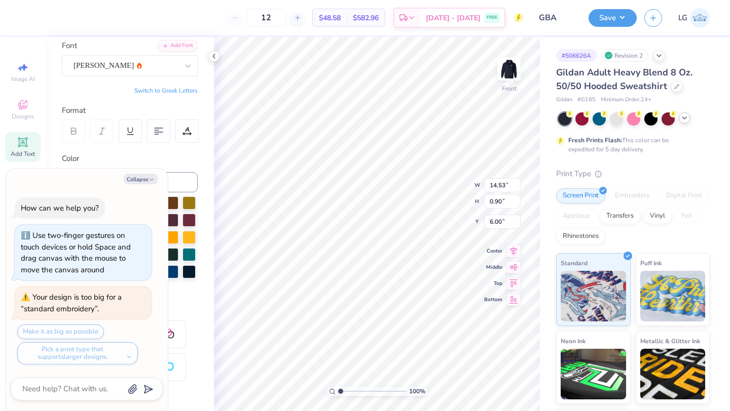
scroll to position [0, 1]
type textarea ""Peo"
type textarea "x"
type textarea ""Pe"
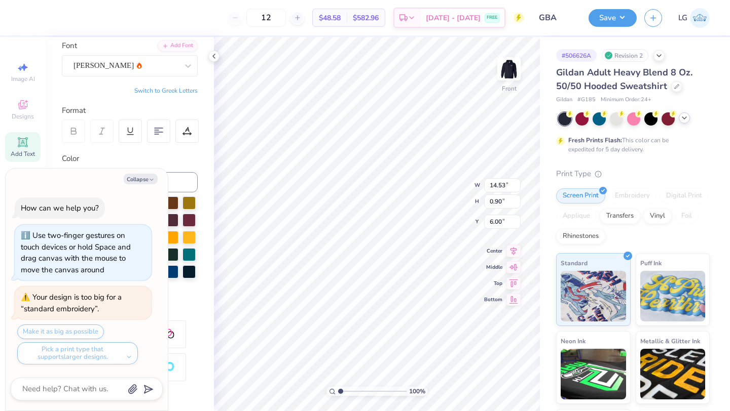
type textarea "x"
type textarea ""P"
type textarea "x"
type textarea """
type textarea "x"
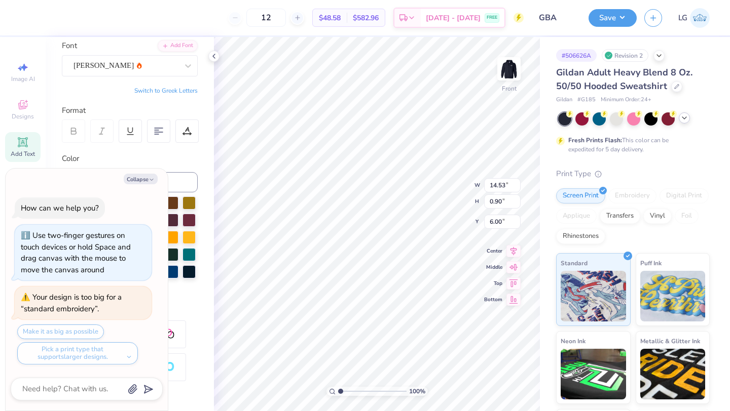
type textarea "x"
type textarea ""For the students, By the Students""
type textarea "x"
type input "6.00"
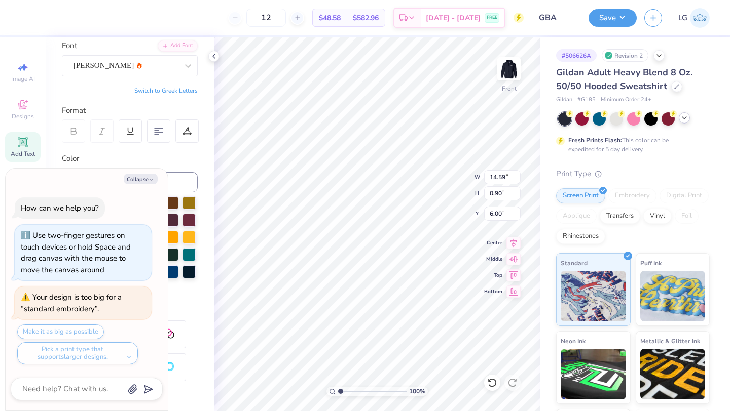
type textarea "x"
type input "14.21"
type input "0.88"
type input "6.02"
type textarea "x"
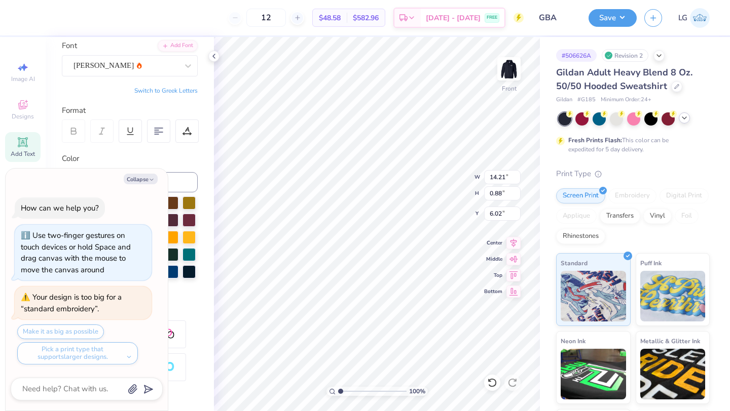
type input "6.00"
click at [512, 74] on img at bounding box center [509, 69] width 41 height 41
click at [512, 74] on img at bounding box center [509, 69] width 20 height 20
click at [607, 21] on button "Save" at bounding box center [612, 17] width 48 height 18
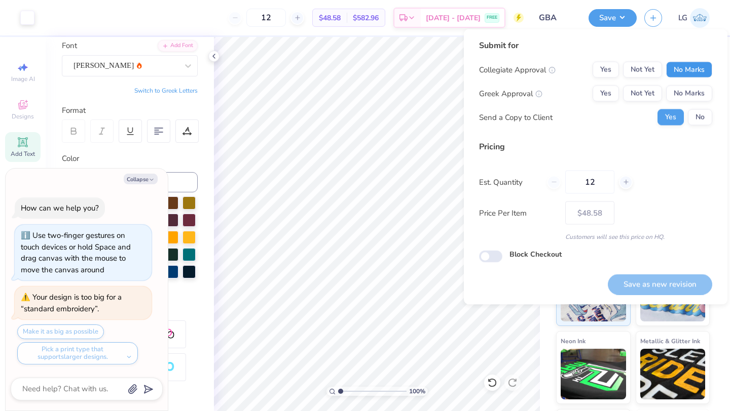
click at [692, 71] on button "No Marks" at bounding box center [689, 70] width 46 height 16
click at [692, 86] on button "No Marks" at bounding box center [689, 94] width 46 height 16
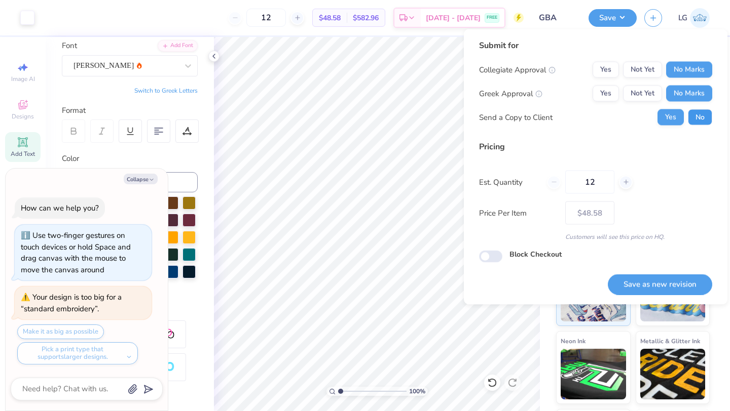
click at [695, 116] on button "No" at bounding box center [700, 117] width 24 height 16
type textarea "x"
click at [669, 282] on button "Save as new revision" at bounding box center [660, 284] width 104 height 21
type input "$48.58"
type textarea "x"
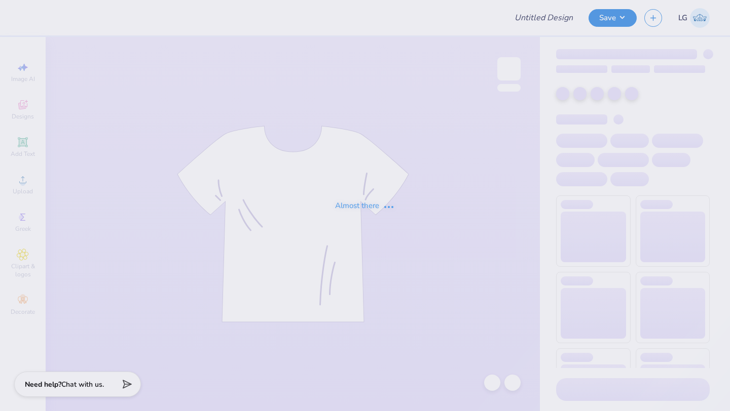
type input "SR swag"
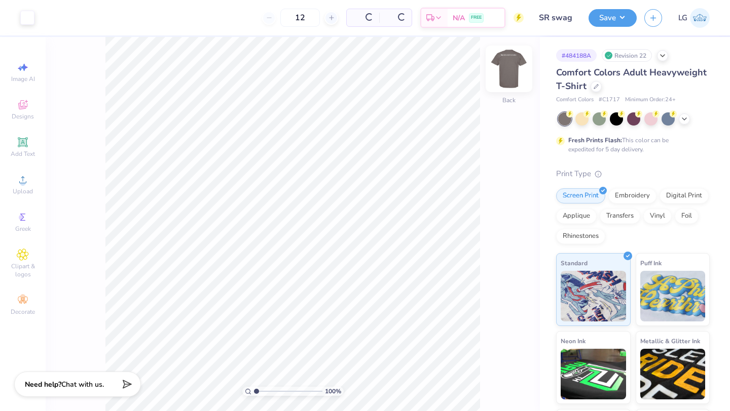
click at [508, 78] on img at bounding box center [509, 69] width 41 height 41
